Goal: Navigation & Orientation: Find specific page/section

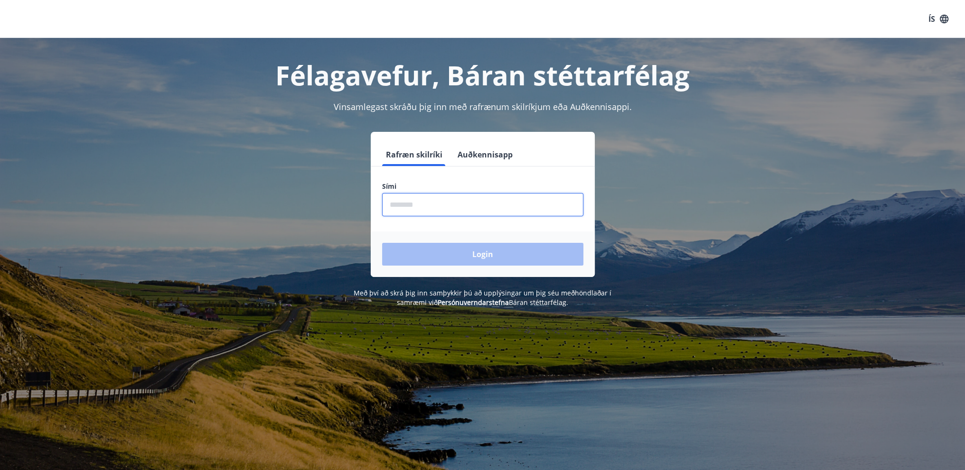
click at [448, 210] on input "phone" at bounding box center [482, 204] width 201 height 23
type input "********"
click at [522, 260] on button "Login" at bounding box center [482, 254] width 201 height 23
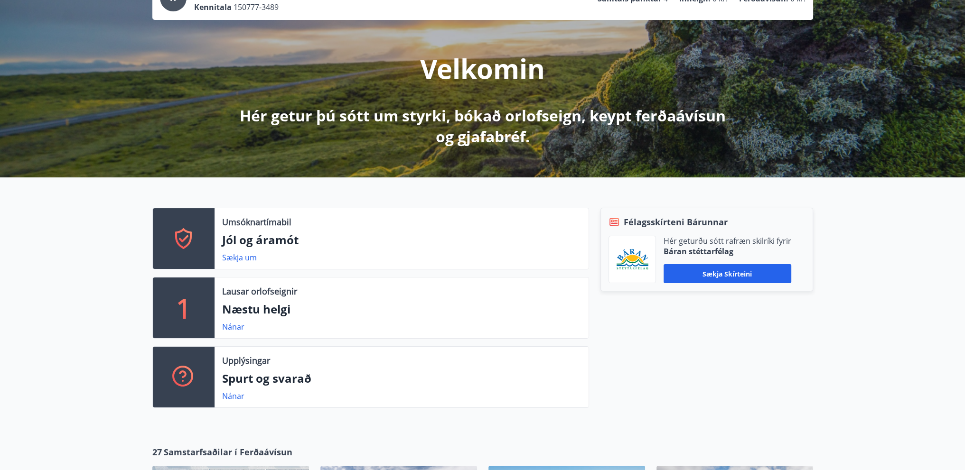
scroll to position [95, 0]
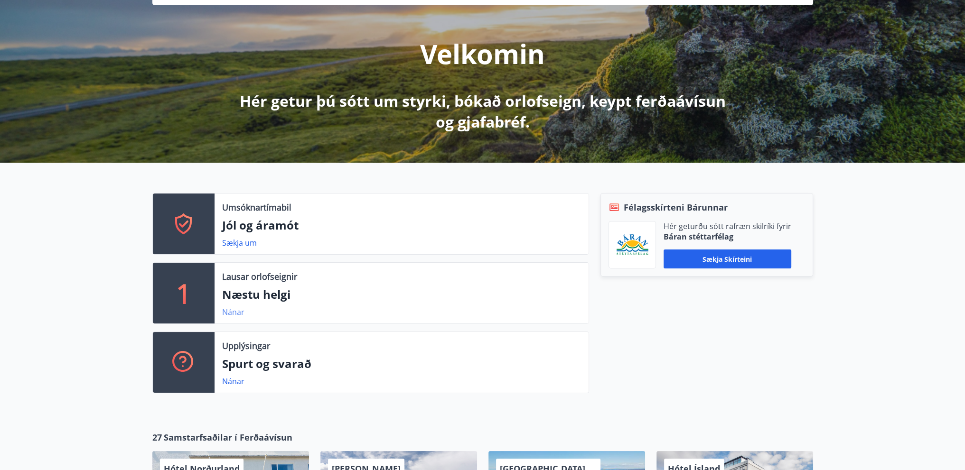
click at [234, 311] on link "Nánar" at bounding box center [233, 312] width 22 height 10
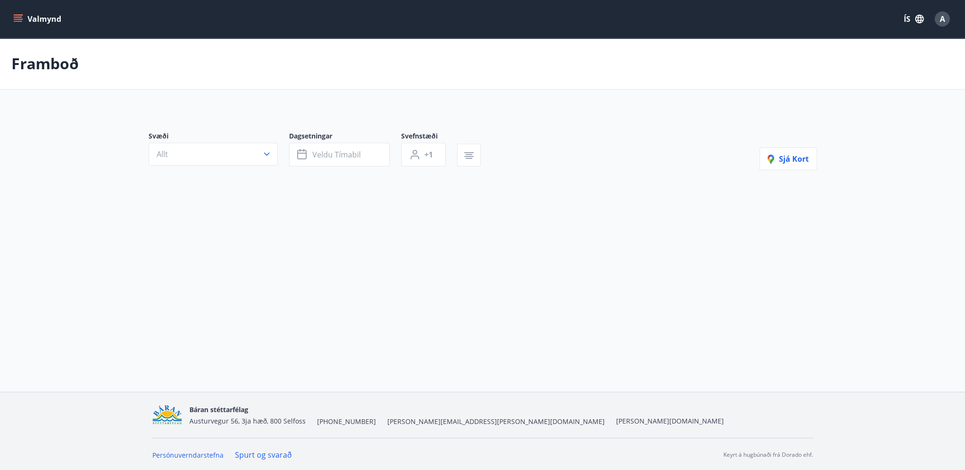
type input "*"
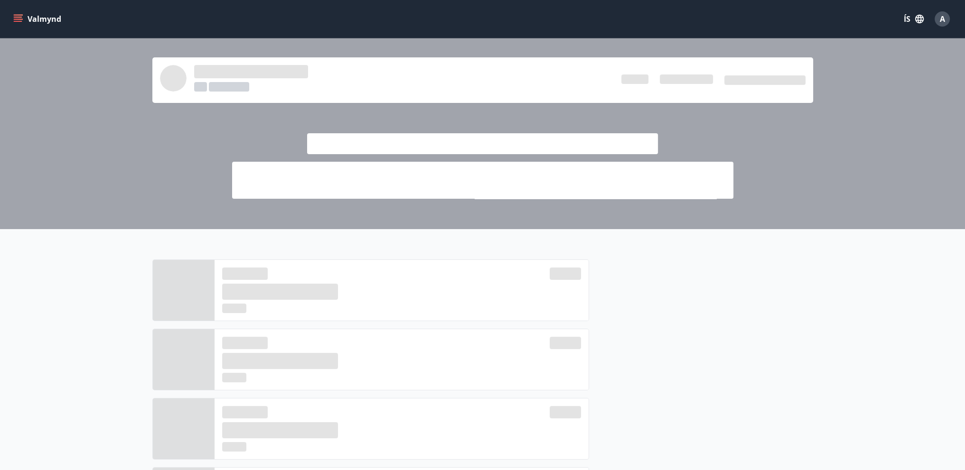
scroll to position [95, 0]
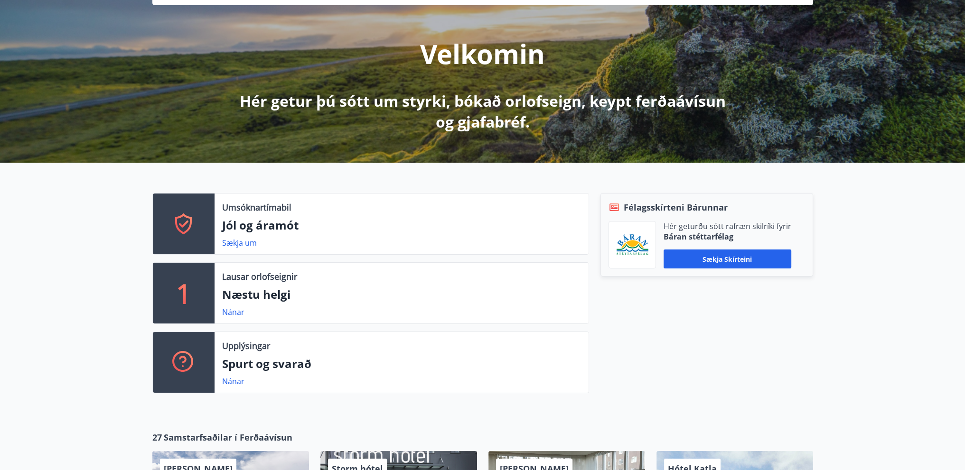
click at [201, 234] on div at bounding box center [184, 224] width 62 height 61
click at [239, 245] on link "Sækja um" at bounding box center [239, 243] width 35 height 10
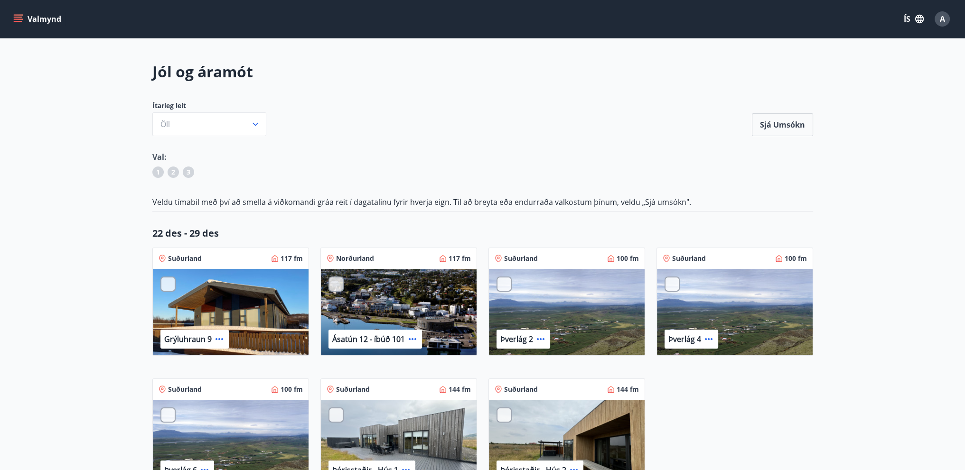
click at [19, 19] on icon "menu" at bounding box center [19, 19] width 10 height 1
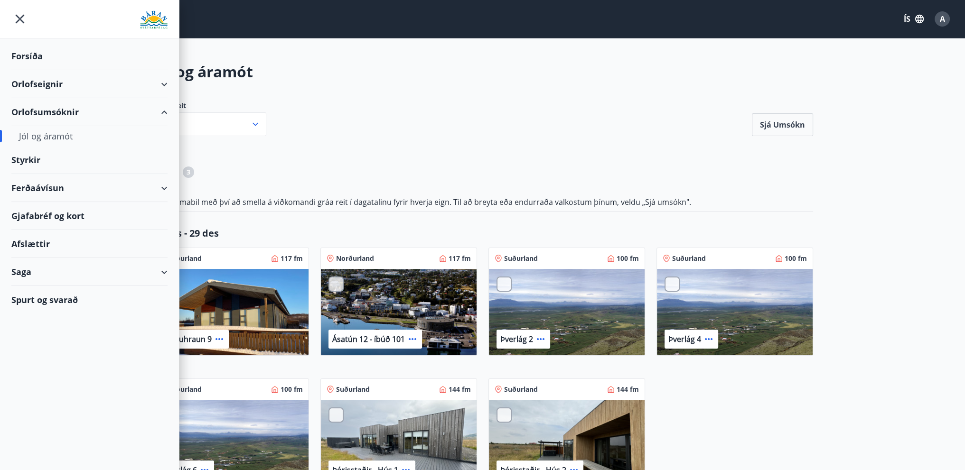
click at [54, 189] on div "Ferðaávísun" at bounding box center [89, 188] width 156 height 28
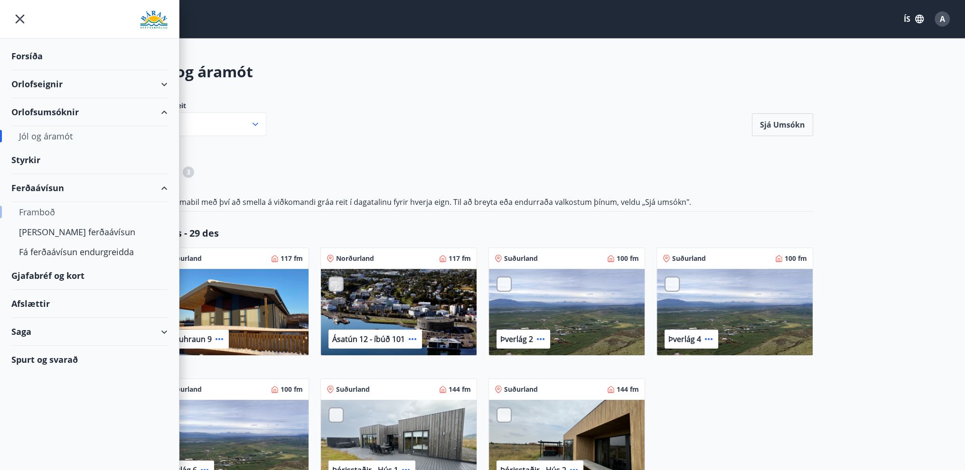
click at [33, 212] on div "Framboð" at bounding box center [89, 212] width 141 height 20
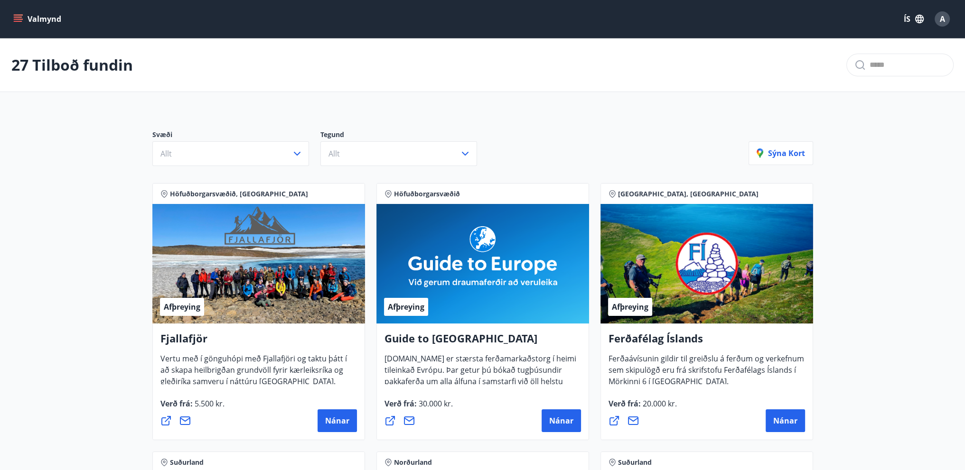
click at [24, 20] on button "Valmynd" at bounding box center [38, 18] width 54 height 17
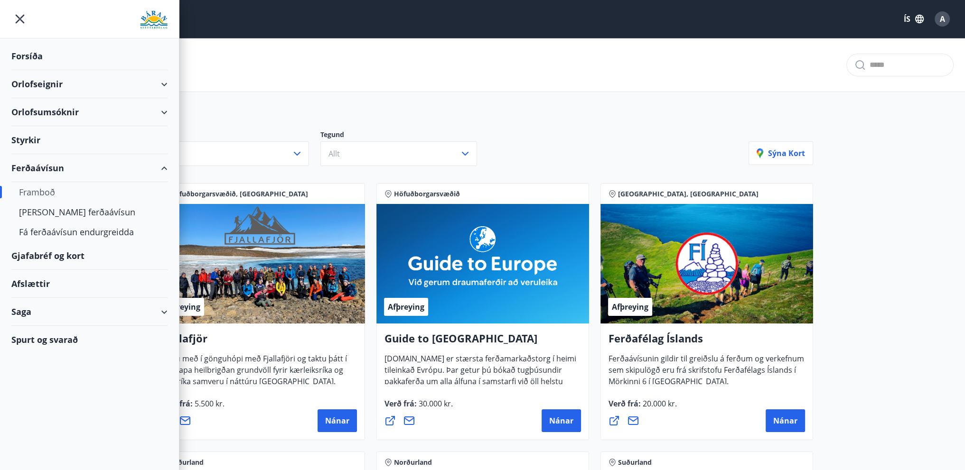
click at [24, 283] on div "Afslættir" at bounding box center [89, 284] width 156 height 28
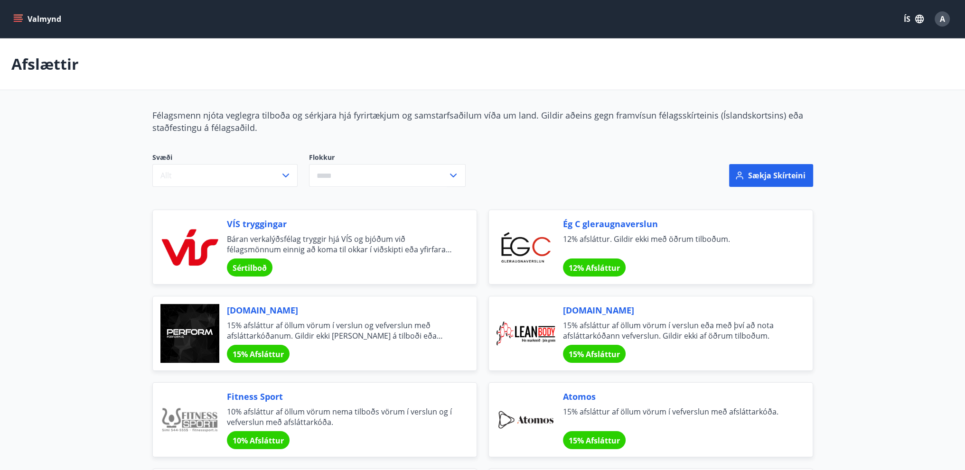
click at [18, 17] on icon "menu" at bounding box center [18, 17] width 9 height 1
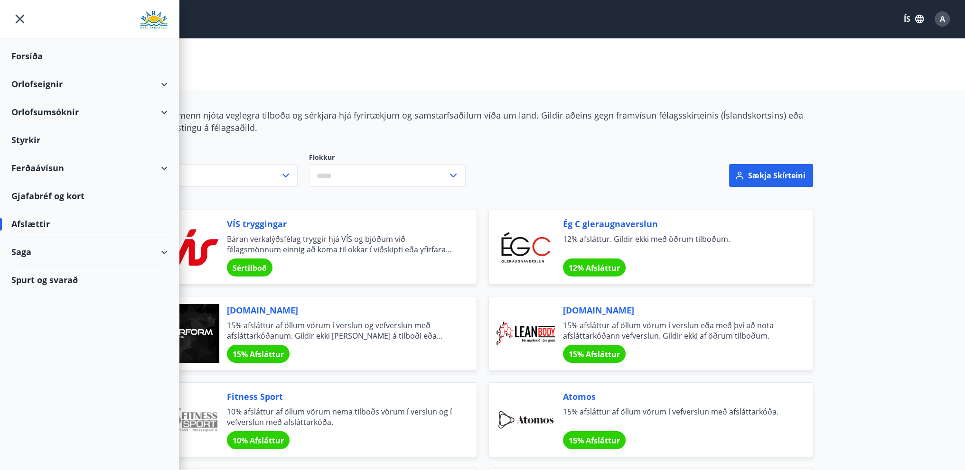
click at [27, 169] on div "Ferðaávísun" at bounding box center [89, 168] width 156 height 28
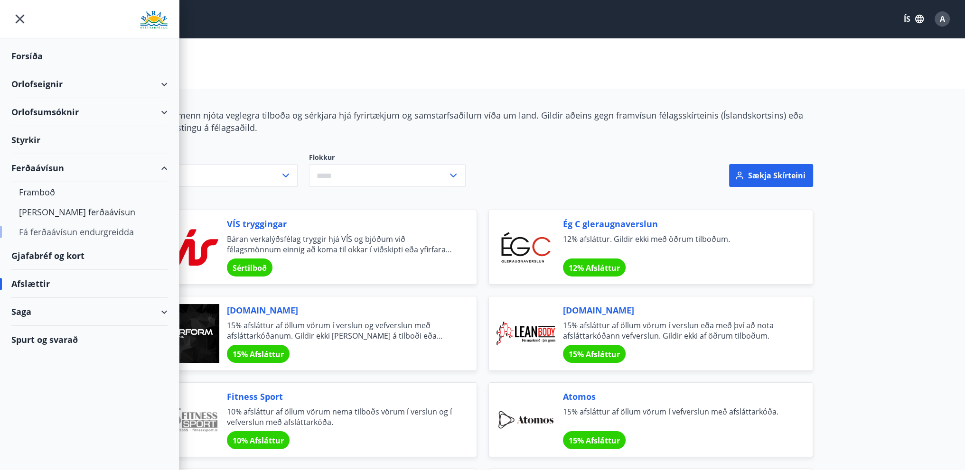
click at [56, 233] on div "Fá ferðaávísun endurgreidda" at bounding box center [89, 232] width 141 height 20
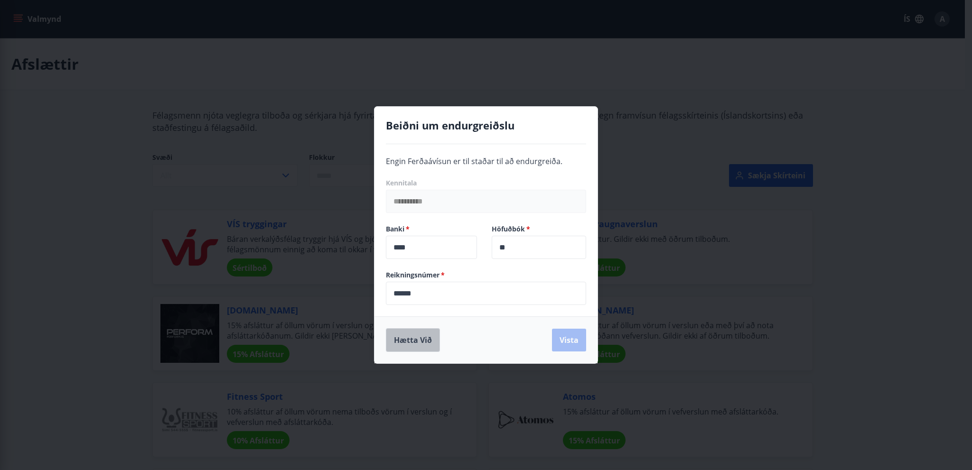
click at [403, 347] on button "Hætta við" at bounding box center [413, 340] width 54 height 24
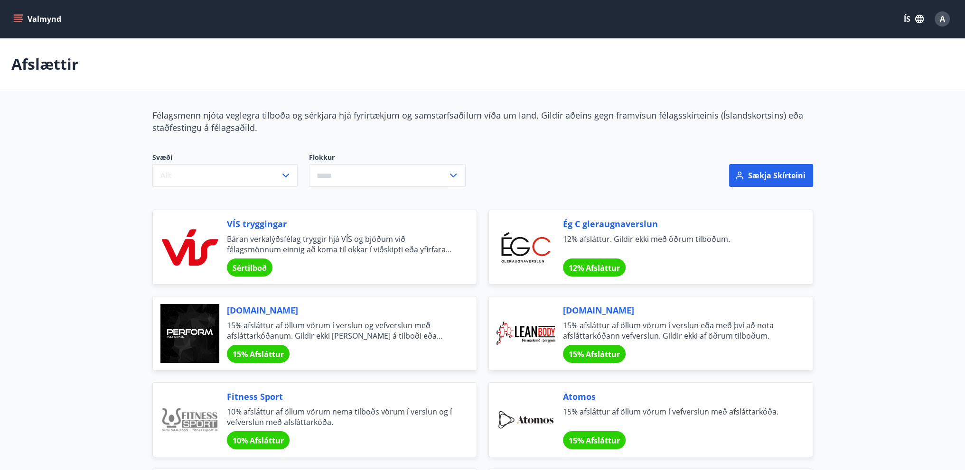
click at [15, 16] on icon "menu" at bounding box center [17, 18] width 9 height 9
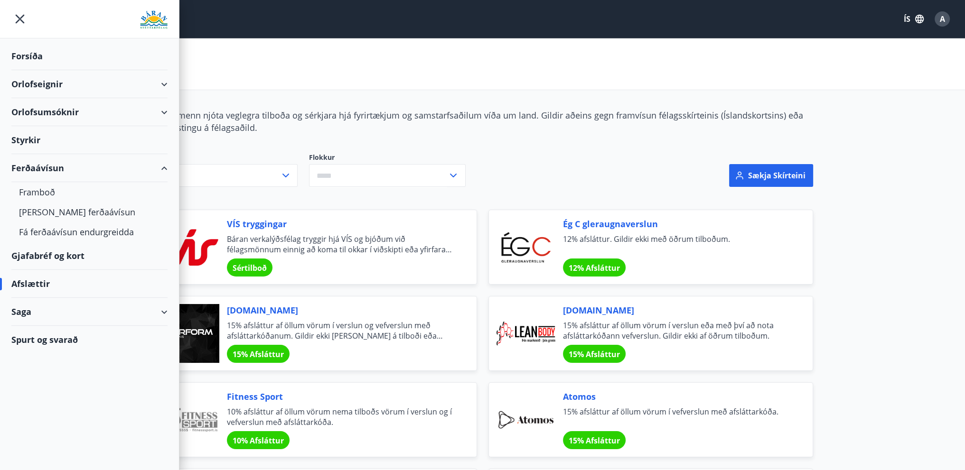
click at [70, 256] on div "Gjafabréf og kort" at bounding box center [89, 256] width 156 height 28
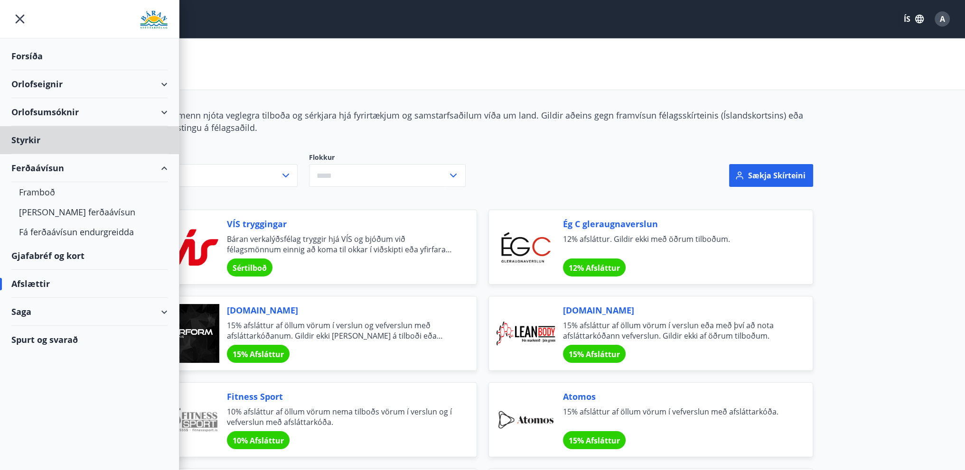
click at [34, 63] on div "Forsíða" at bounding box center [89, 56] width 156 height 28
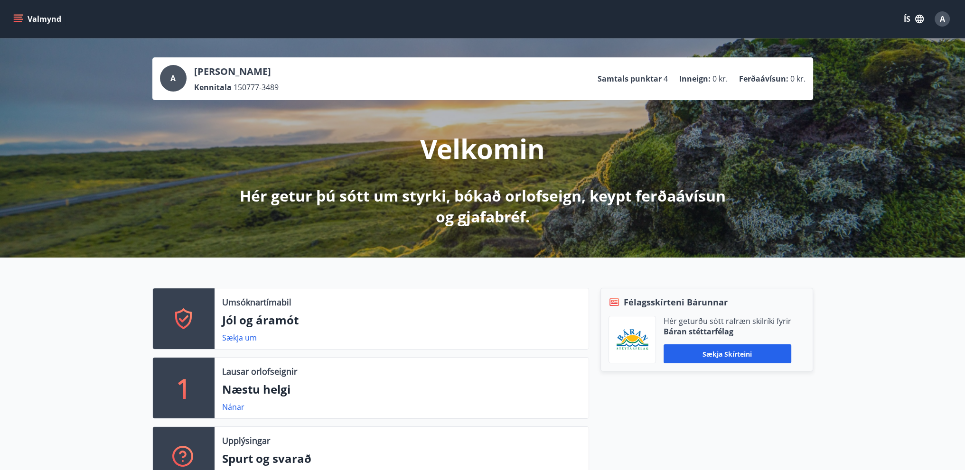
click at [21, 20] on icon "menu" at bounding box center [17, 18] width 9 height 9
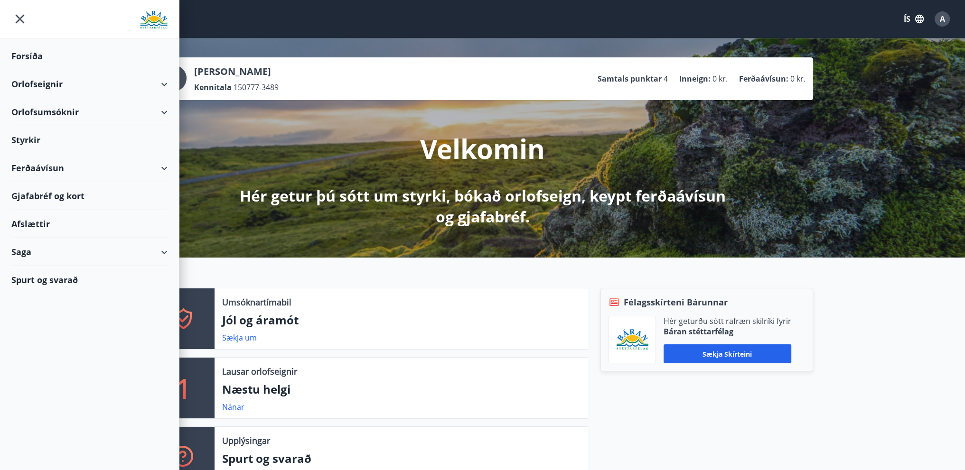
click at [66, 113] on div "Orlofsumsóknir" at bounding box center [89, 112] width 156 height 28
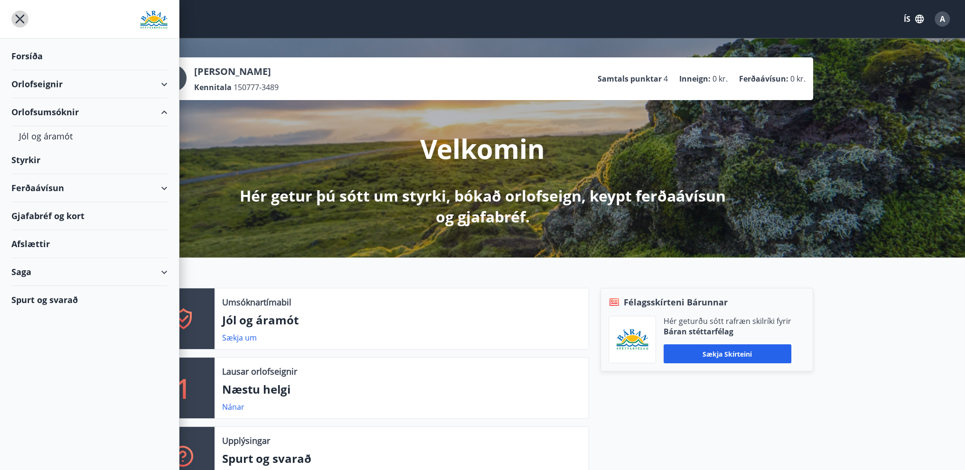
click at [19, 20] on icon "menu" at bounding box center [20, 19] width 9 height 9
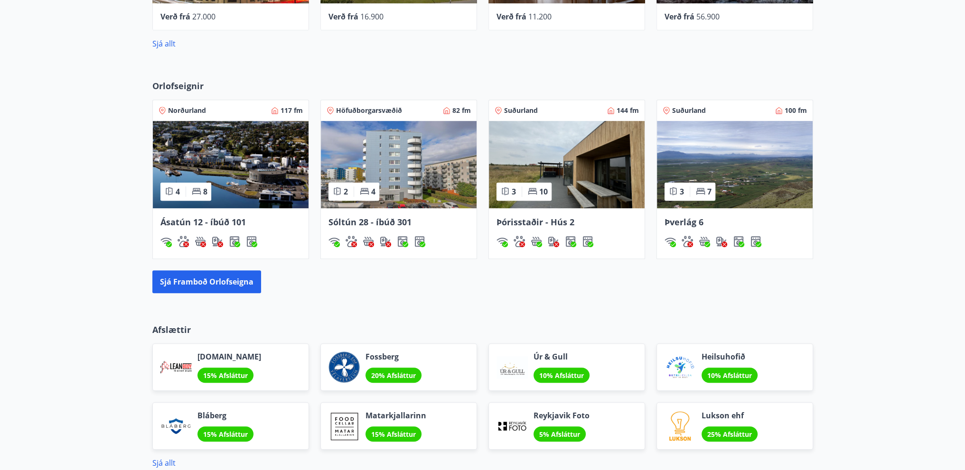
scroll to position [745, 0]
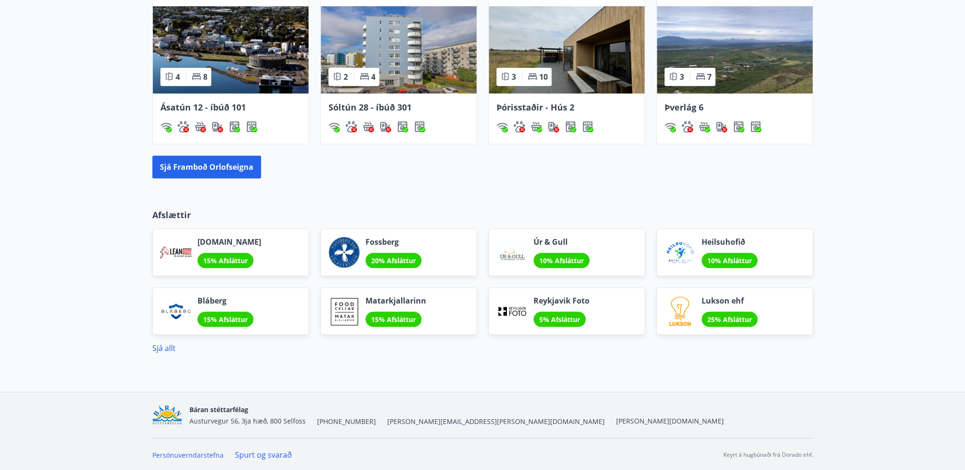
click at [165, 413] on img at bounding box center [167, 415] width 30 height 20
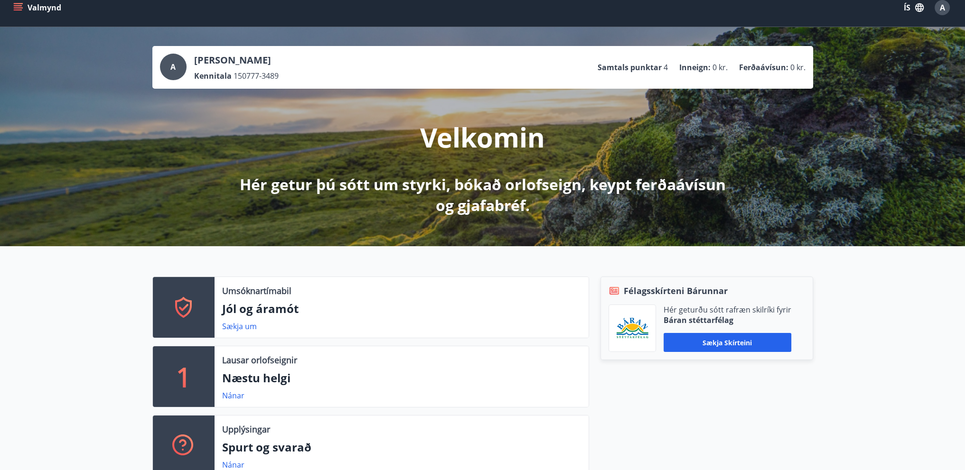
scroll to position [0, 0]
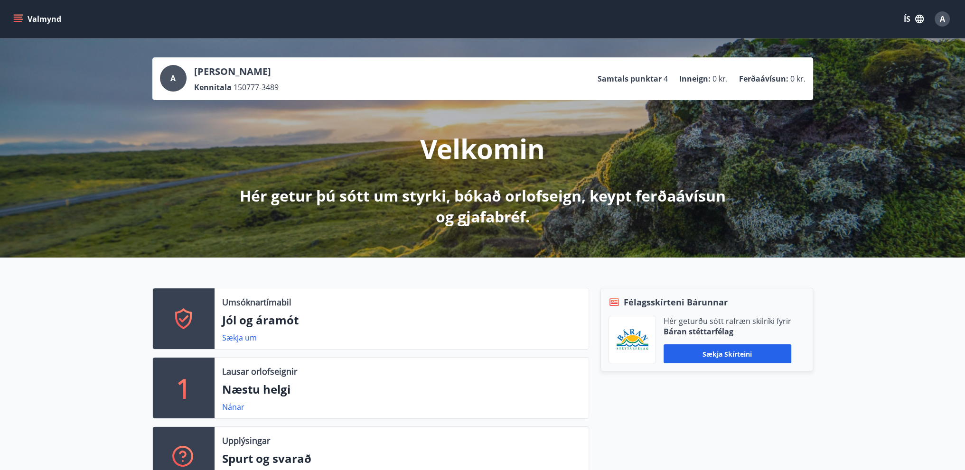
click at [20, 19] on icon "menu" at bounding box center [17, 18] width 9 height 9
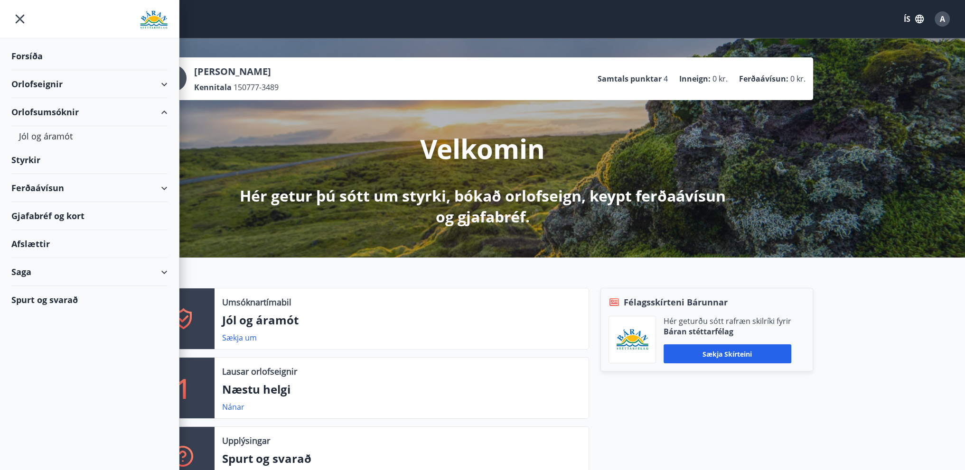
click at [90, 276] on div "Saga" at bounding box center [89, 272] width 156 height 28
click at [43, 413] on div "Skilagreinar" at bounding box center [89, 416] width 141 height 20
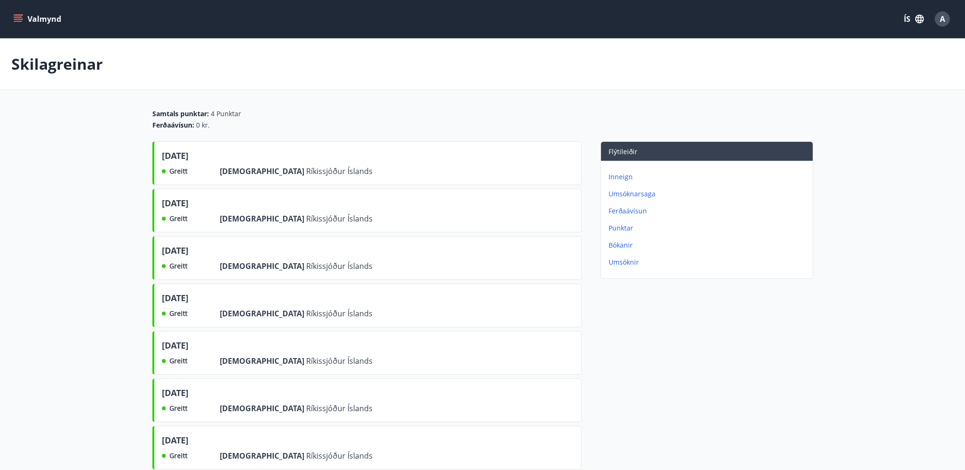
click at [16, 16] on icon "menu" at bounding box center [17, 18] width 9 height 9
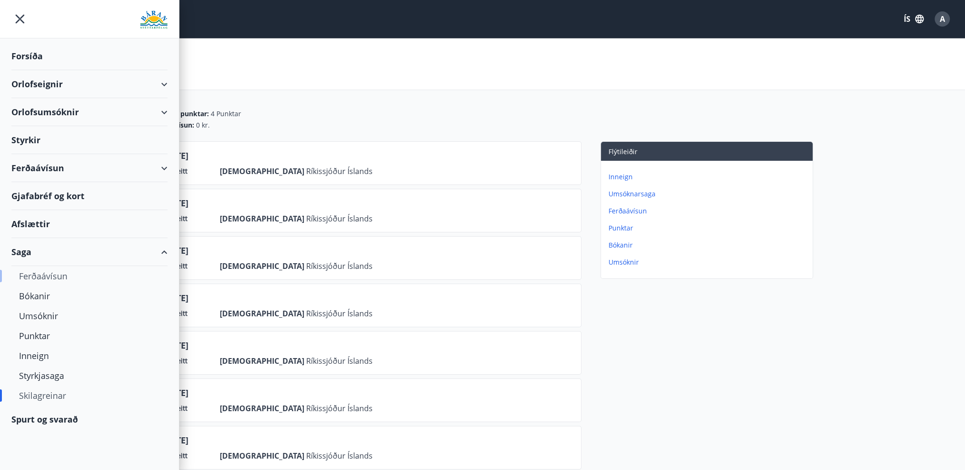
click at [56, 276] on div "Ferðaávísun" at bounding box center [89, 276] width 141 height 20
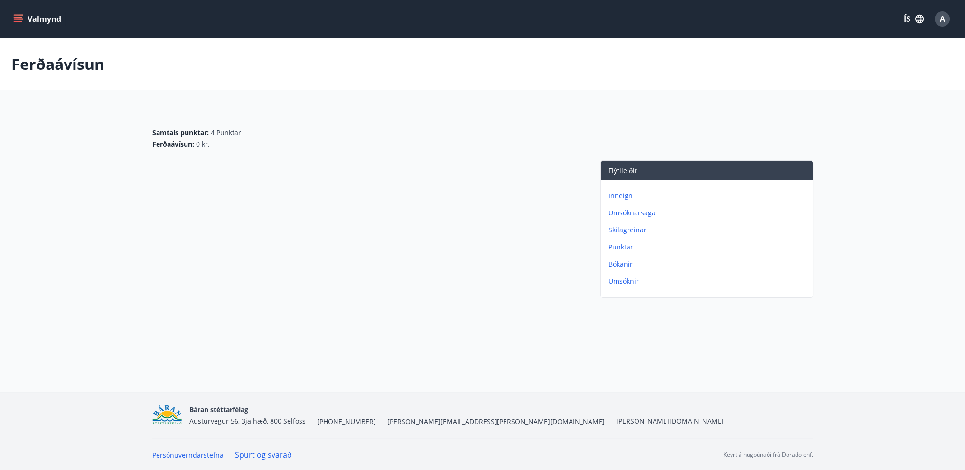
click at [944, 22] on span "A" at bounding box center [942, 19] width 5 height 10
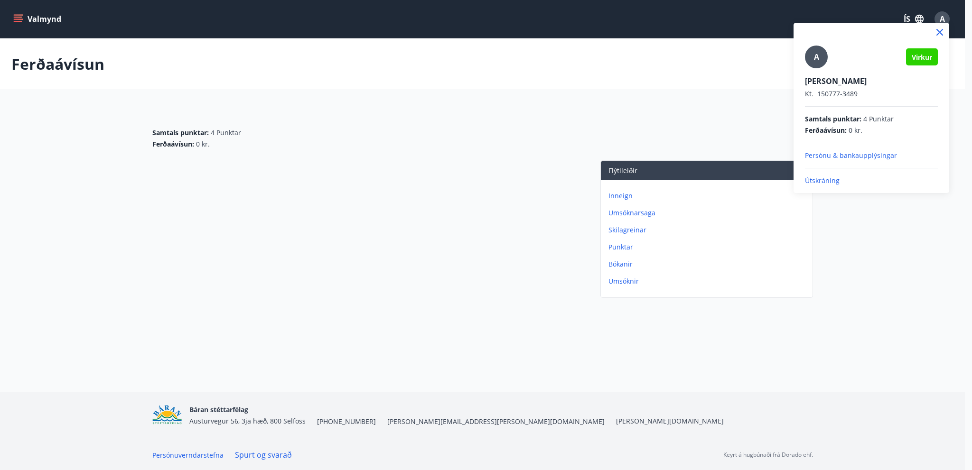
click at [828, 179] on p "Útskráning" at bounding box center [871, 180] width 133 height 9
